Goal: Navigation & Orientation: Find specific page/section

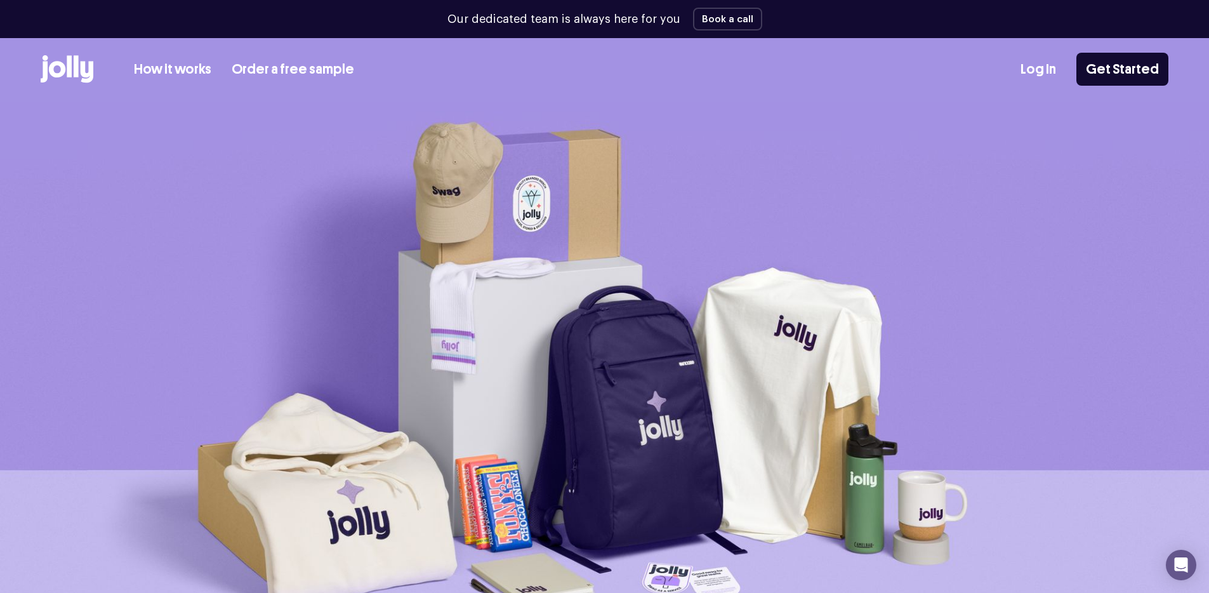
click at [1049, 87] on div "How it works Order a free sample Log In Get Started" at bounding box center [605, 69] width 1128 height 62
click at [1048, 70] on link "Log In" at bounding box center [1038, 69] width 36 height 21
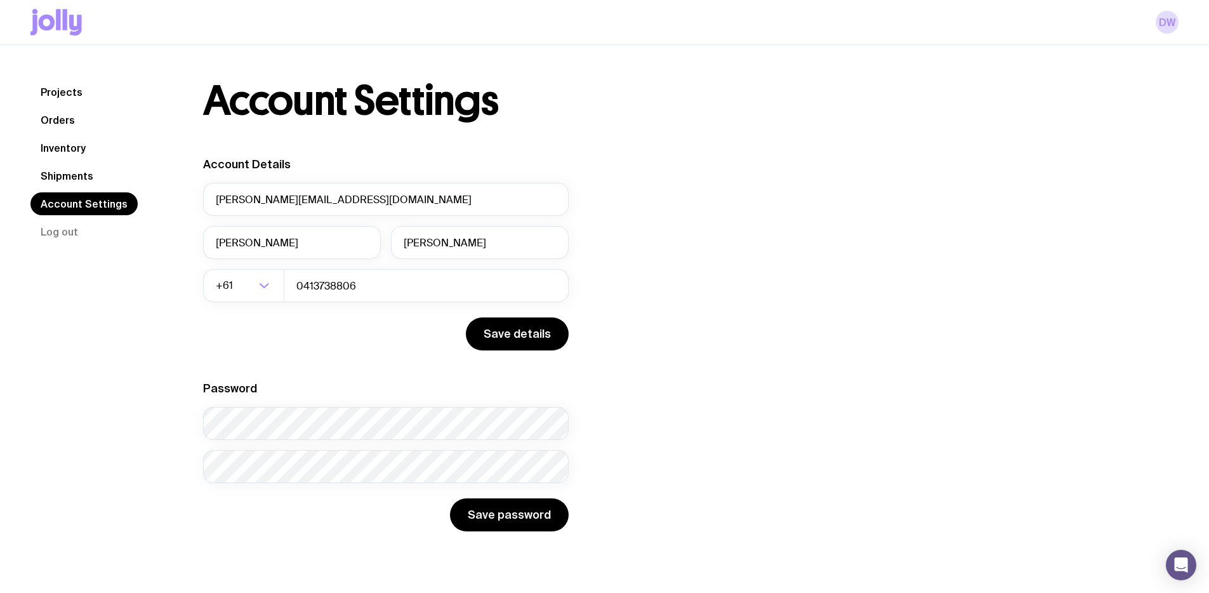
click at [51, 186] on link "Shipments" at bounding box center [66, 175] width 73 height 23
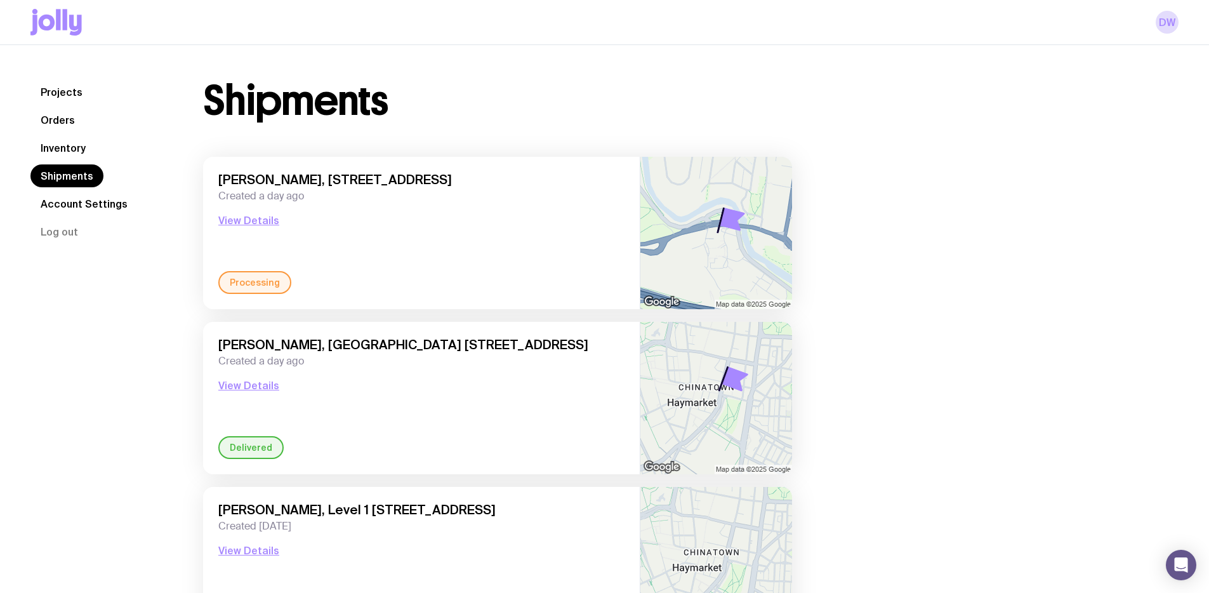
click at [53, 155] on link "Inventory" at bounding box center [62, 147] width 65 height 23
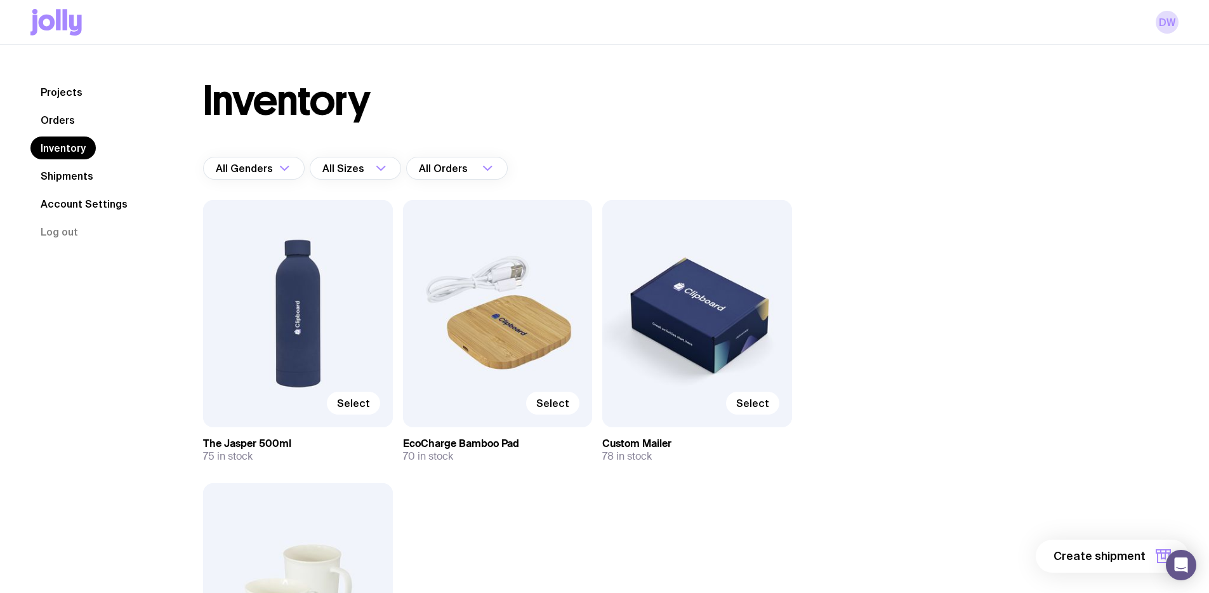
click at [61, 119] on link "Orders" at bounding box center [57, 119] width 55 height 23
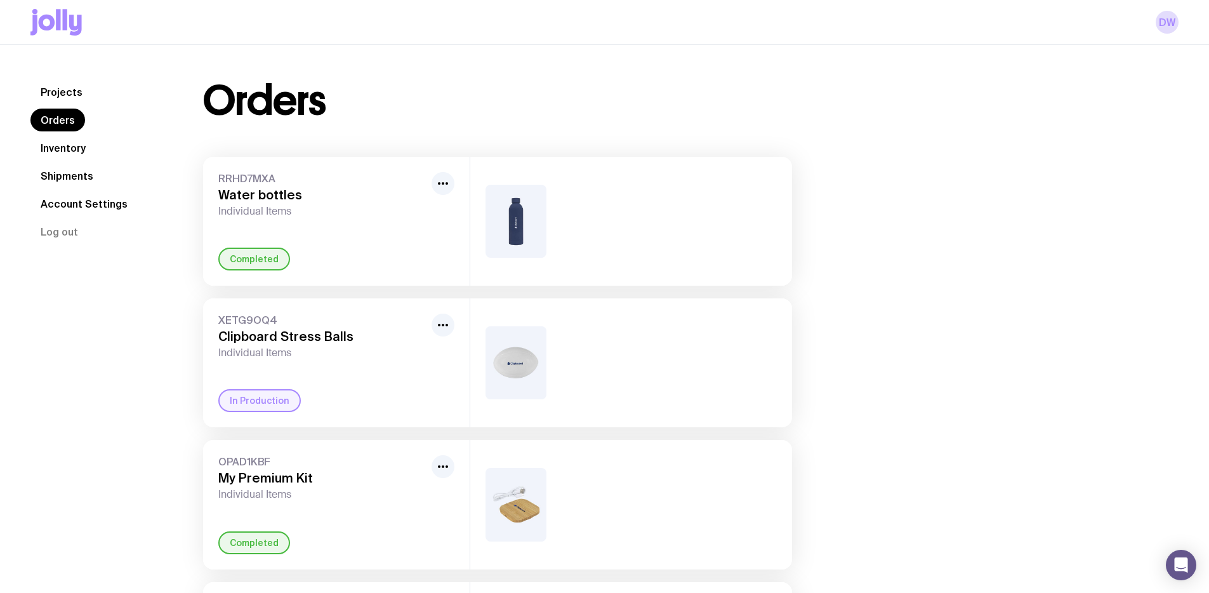
click at [65, 86] on link "Projects" at bounding box center [61, 92] width 62 height 23
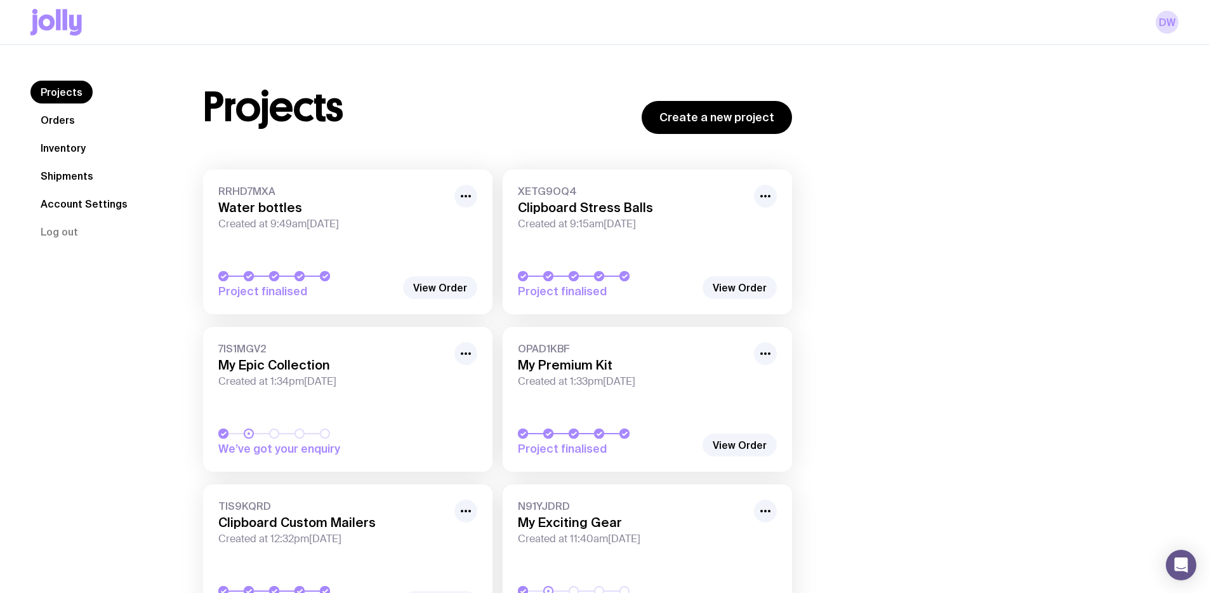
click at [65, 107] on nav "Projects Orders Inventory Shipments Account Settings Log out" at bounding box center [101, 162] width 142 height 162
click at [64, 113] on link "Orders" at bounding box center [57, 119] width 55 height 23
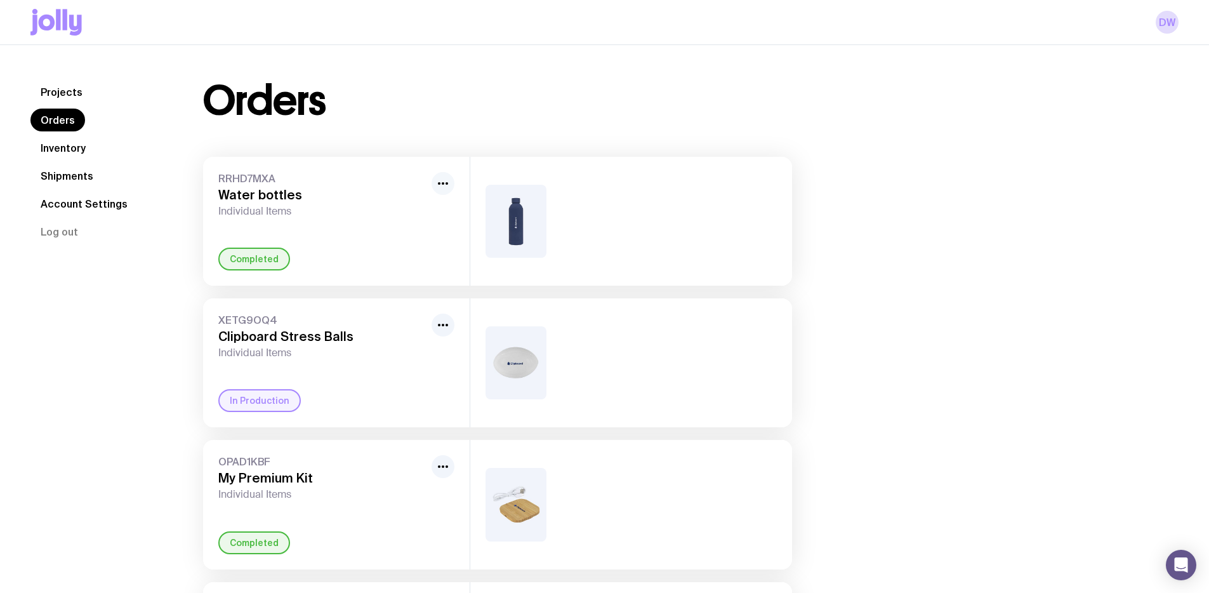
click at [452, 181] on button "button" at bounding box center [442, 183] width 23 height 23
click at [369, 178] on span "RRHD7MXA" at bounding box center [322, 178] width 208 height 13
click at [261, 202] on h3 "Water bottles" at bounding box center [322, 194] width 208 height 15
click at [348, 348] on span "Individual Items" at bounding box center [322, 352] width 208 height 13
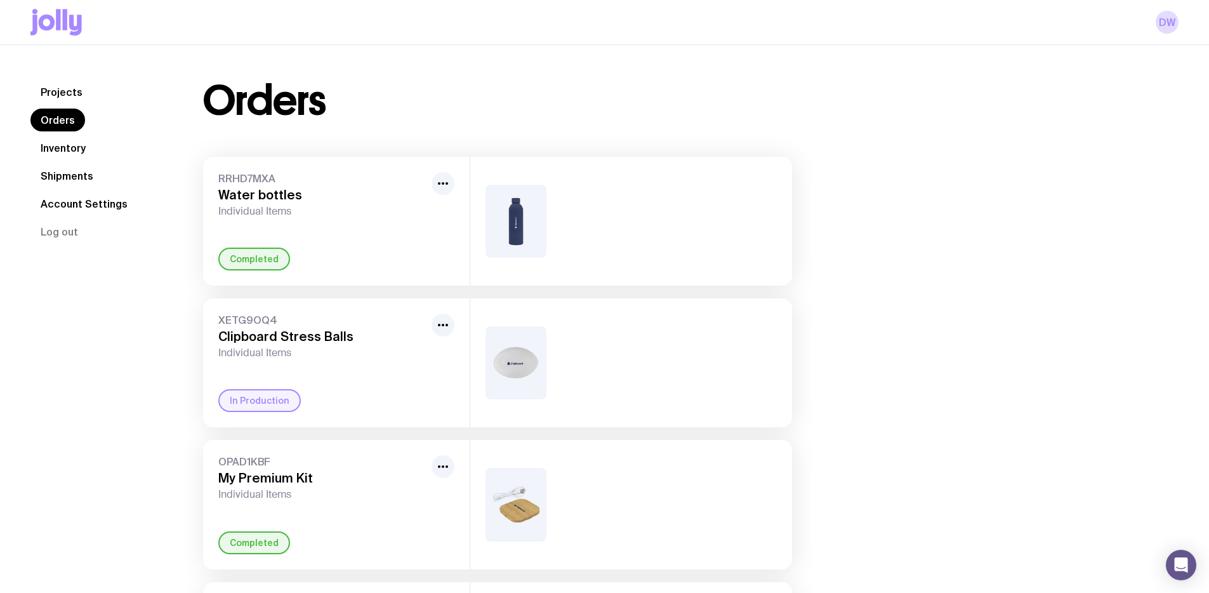
drag, startPoint x: 232, startPoint y: 346, endPoint x: 211, endPoint y: 334, distance: 23.6
click at [219, 341] on div "XETG9OQ4 Clipboard Stress Balls Individual Items" at bounding box center [322, 336] width 208 height 46
click at [89, 199] on link "Account Settings" at bounding box center [83, 203] width 107 height 23
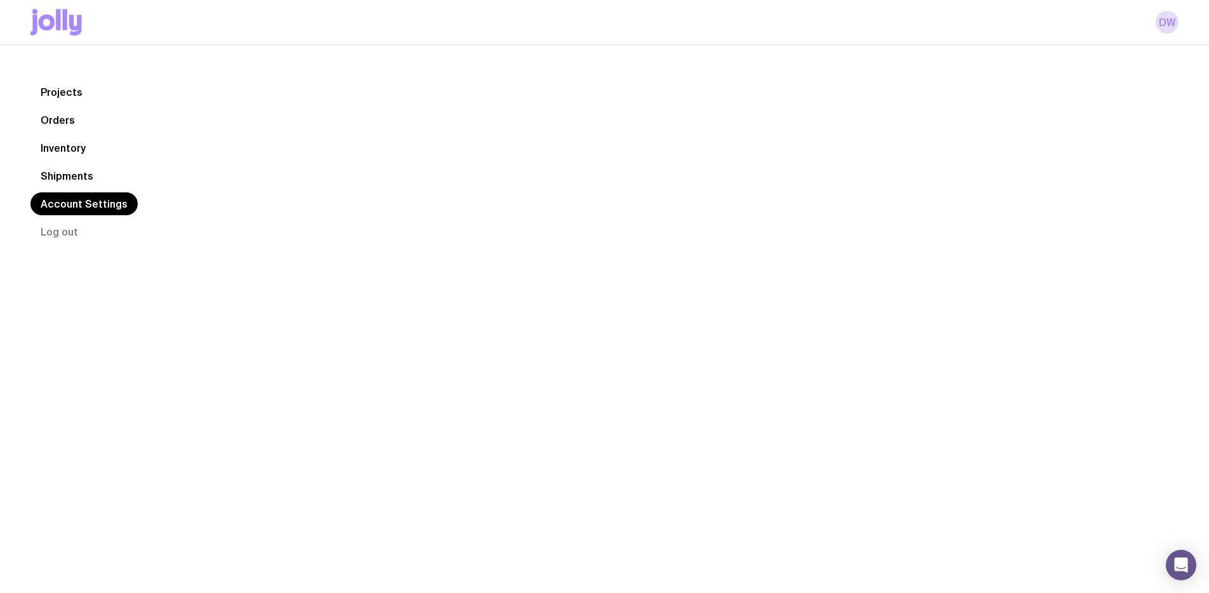
click at [72, 91] on link "Projects" at bounding box center [61, 92] width 62 height 23
